Goal: Transaction & Acquisition: Purchase product/service

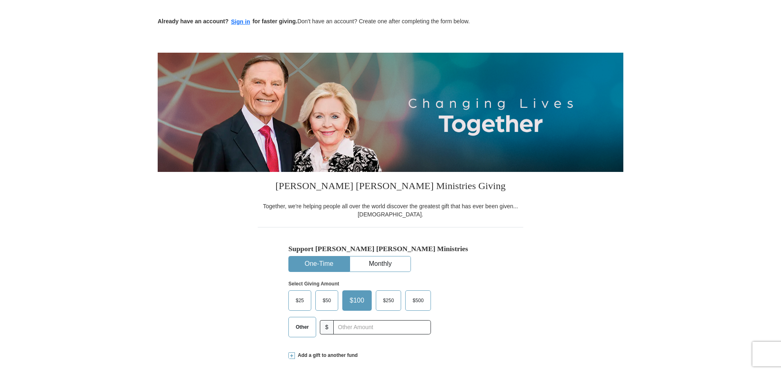
scroll to position [41, 0]
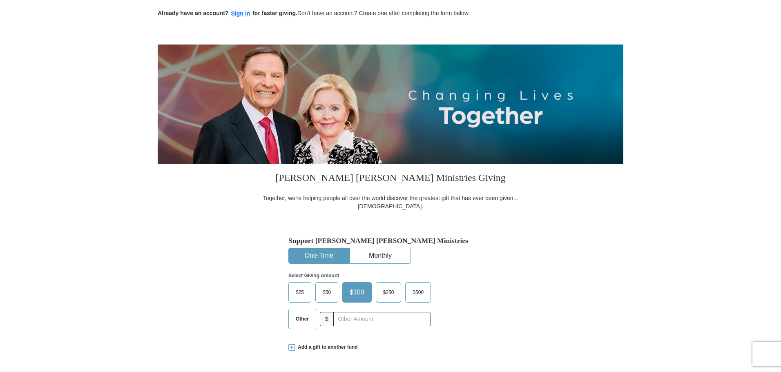
click at [323, 294] on span "$50" at bounding box center [326, 292] width 16 height 12
click at [0, 0] on input "$50" at bounding box center [0, 0] width 0 height 0
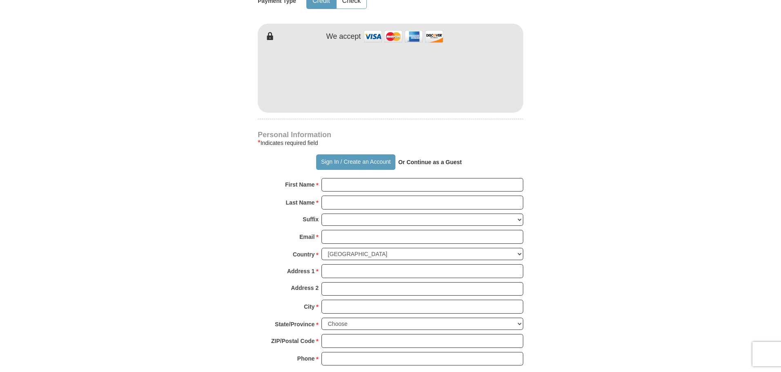
scroll to position [449, 0]
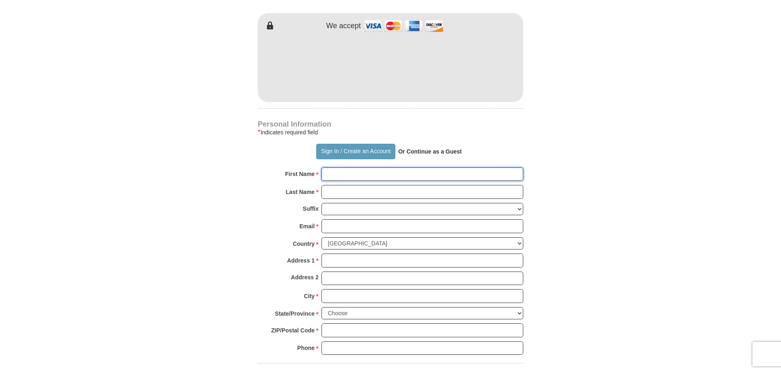
click at [351, 180] on input "First Name *" at bounding box center [422, 174] width 202 height 14
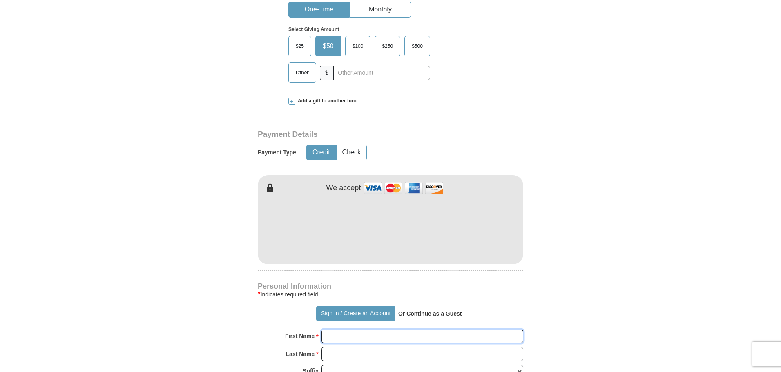
scroll to position [286, 0]
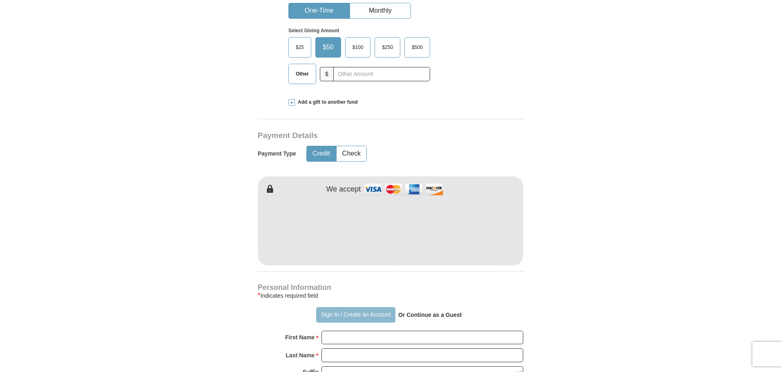
click at [363, 316] on button "Sign In / Create an Account" at bounding box center [355, 315] width 79 height 16
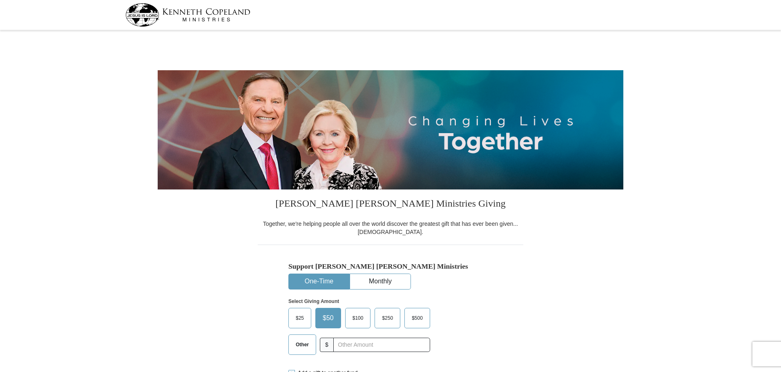
select select "IL"
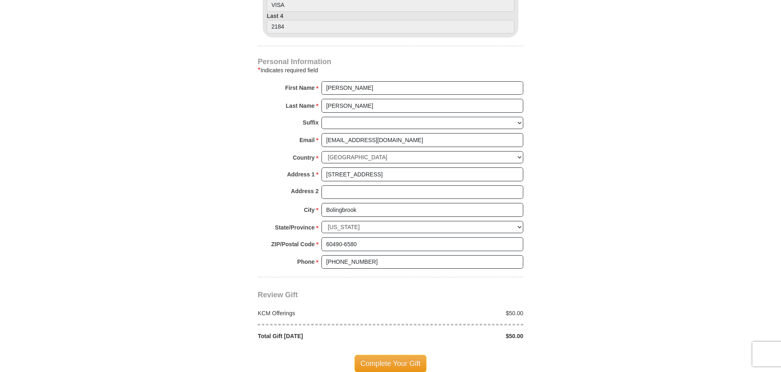
scroll to position [490, 0]
drag, startPoint x: 386, startPoint y: 142, endPoint x: 317, endPoint y: 142, distance: 69.0
click at [317, 142] on div "Email * [EMAIL_ADDRESS][DOMAIN_NAME] Please enter Email The email address you h…" at bounding box center [390, 142] width 265 height 18
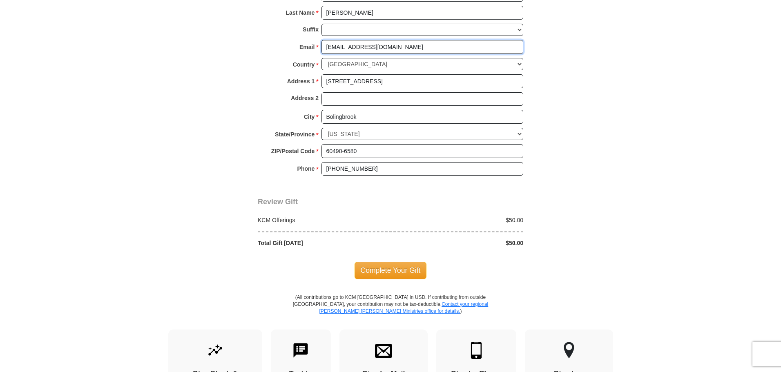
scroll to position [612, 0]
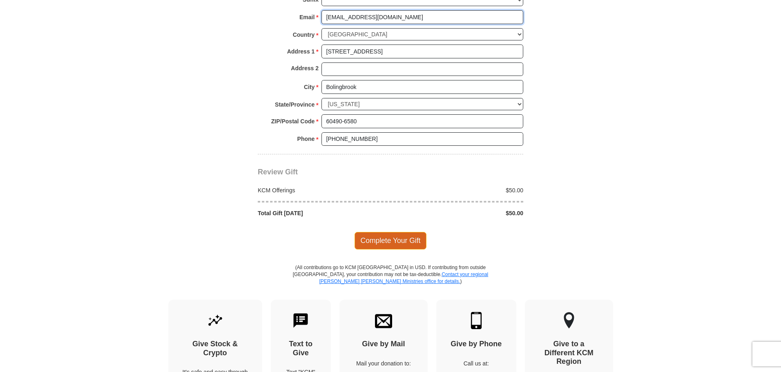
type input "[EMAIL_ADDRESS][DOMAIN_NAME]"
click at [388, 238] on span "Complete Your Gift" at bounding box center [390, 240] width 72 height 17
